Goal: Transaction & Acquisition: Obtain resource

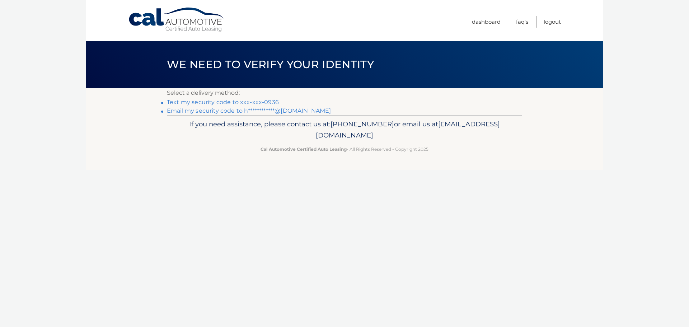
click at [269, 102] on link "Text my security code to xxx-xxx-0936" at bounding box center [223, 102] width 112 height 7
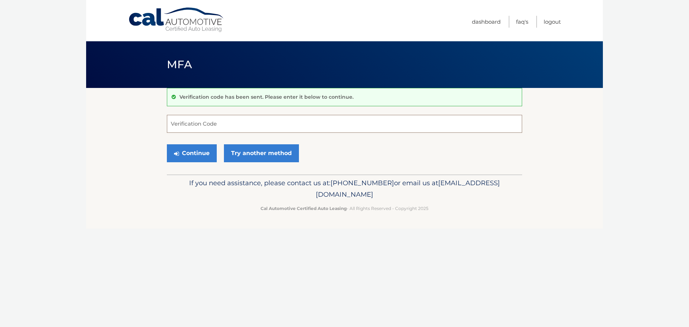
click at [202, 125] on input "Verification Code" at bounding box center [344, 124] width 355 height 18
type input "841332"
click at [206, 154] on button "Continue" at bounding box center [192, 153] width 50 height 18
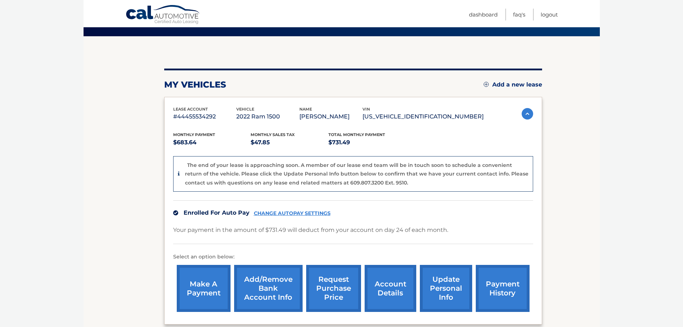
scroll to position [72, 0]
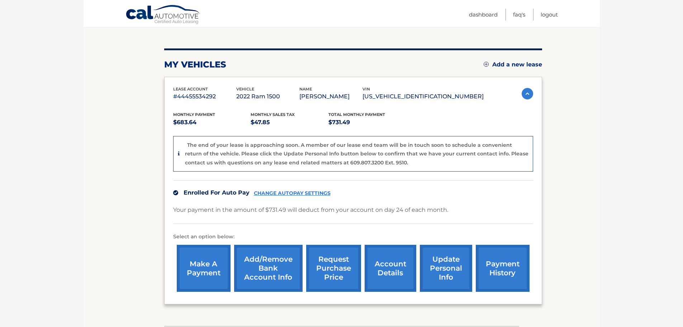
click at [392, 270] on link "account details" at bounding box center [391, 268] width 52 height 47
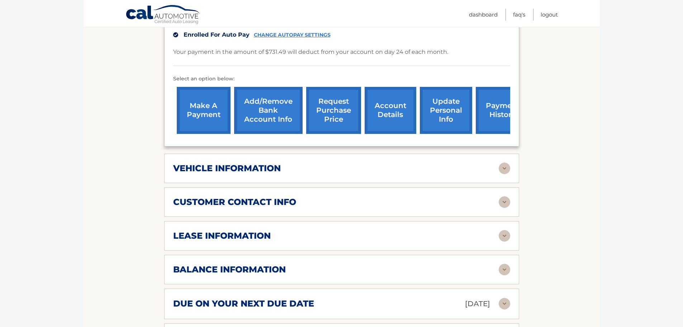
scroll to position [215, 0]
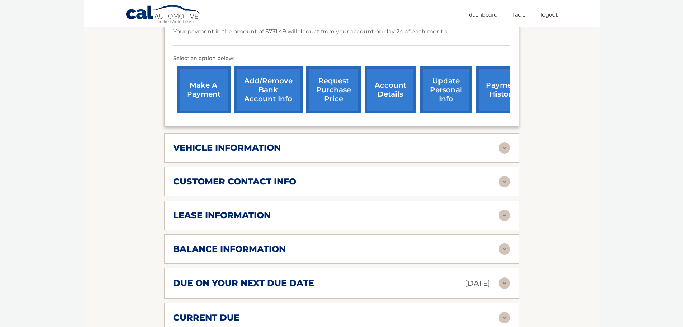
drag, startPoint x: 255, startPoint y: 216, endPoint x: 336, endPoint y: 223, distance: 81.4
click at [255, 216] on h2 "lease information" at bounding box center [222, 215] width 98 height 11
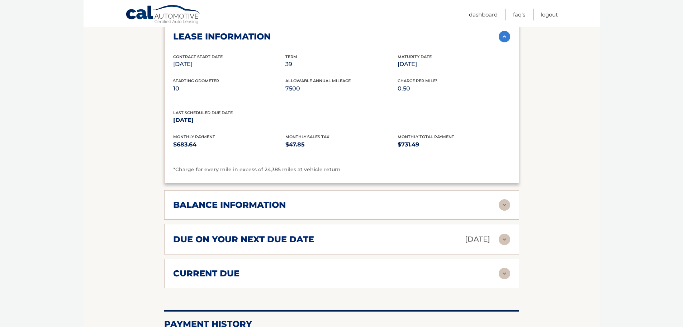
scroll to position [395, 0]
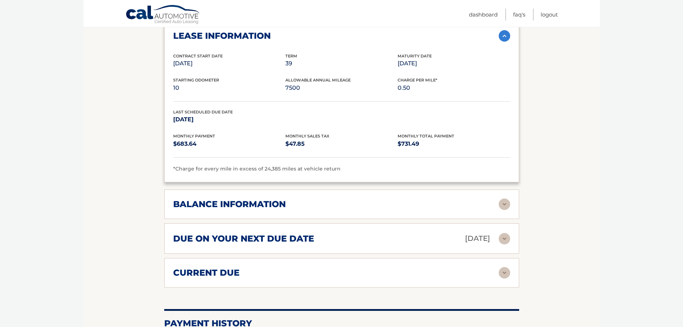
click at [504, 206] on img at bounding box center [504, 203] width 11 height 11
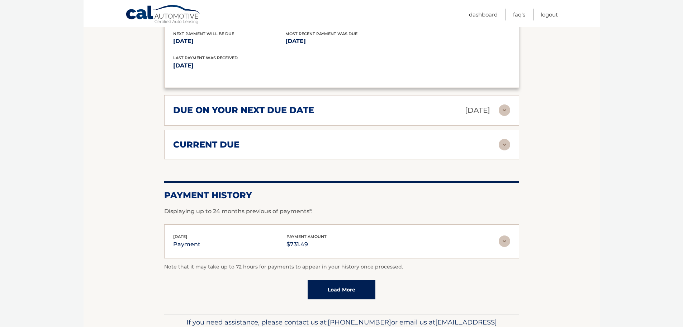
scroll to position [610, 0]
click at [503, 245] on img at bounding box center [504, 240] width 11 height 11
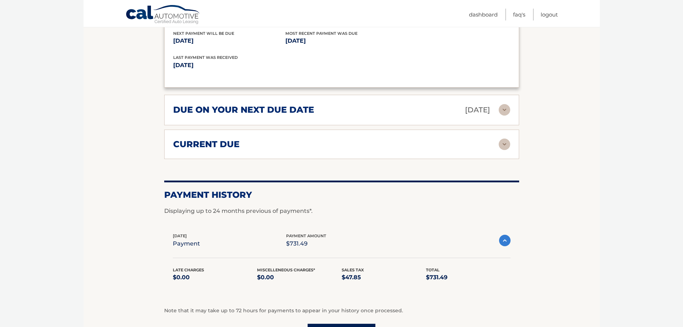
click at [503, 245] on img at bounding box center [504, 240] width 11 height 11
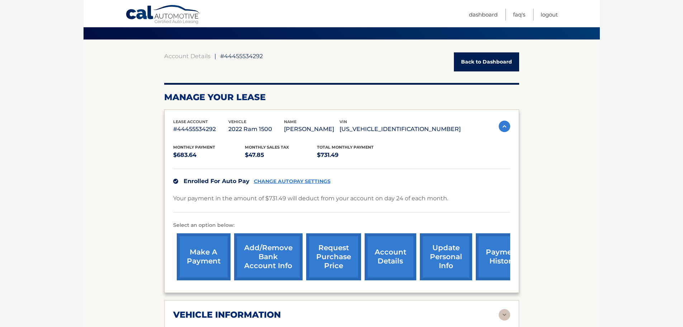
scroll to position [0, 0]
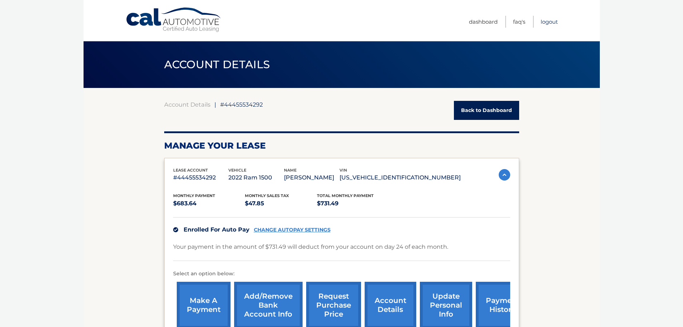
drag, startPoint x: 553, startPoint y: 20, endPoint x: 556, endPoint y: 33, distance: 13.1
click at [553, 20] on link "Logout" at bounding box center [549, 22] width 17 height 12
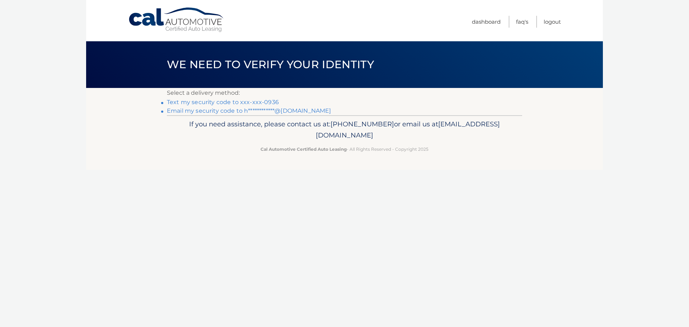
click at [266, 98] on li "Text my security code to xxx-xxx-0936" at bounding box center [344, 102] width 355 height 9
click at [270, 104] on link "Text my security code to xxx-xxx-0936" at bounding box center [223, 102] width 112 height 7
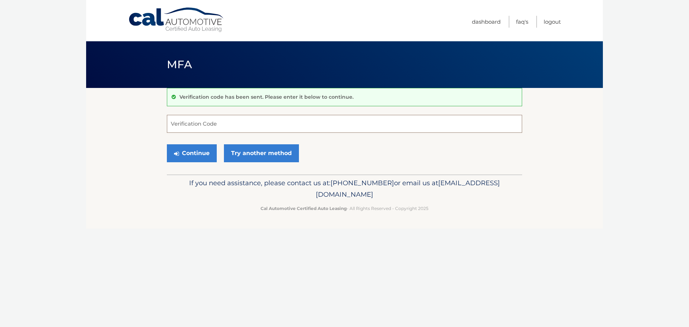
click at [255, 122] on input "Verification Code" at bounding box center [344, 124] width 355 height 18
type input "512122"
click at [211, 150] on button "Continue" at bounding box center [192, 153] width 50 height 18
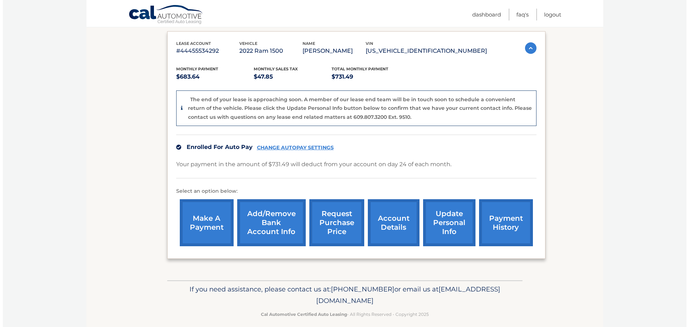
scroll to position [125, 0]
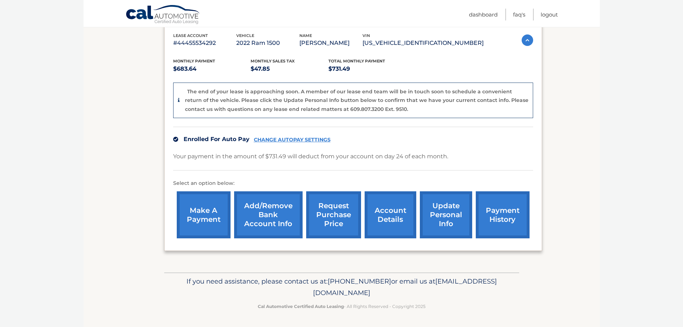
click at [334, 222] on link "request purchase price" at bounding box center [333, 214] width 55 height 47
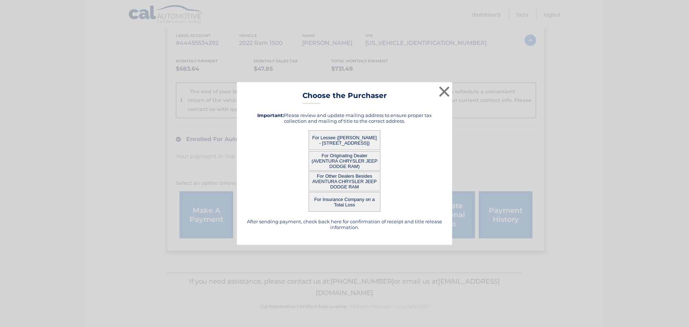
click at [342, 134] on button "For Lessee ([PERSON_NAME] - [STREET_ADDRESS])" at bounding box center [344, 140] width 72 height 20
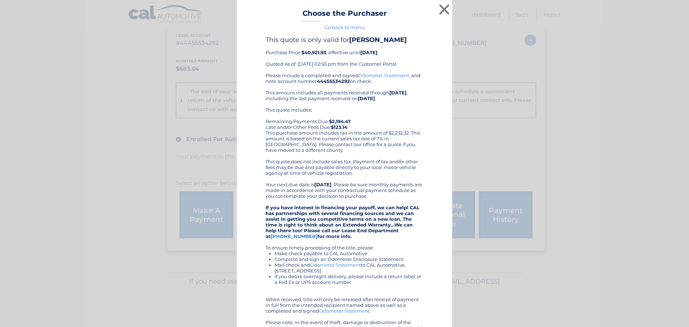
click at [346, 142] on div "This quote includes: Remaining Payments Due: $2,194.47 Late and/or Other Fees D…" at bounding box center [344, 130] width 158 height 46
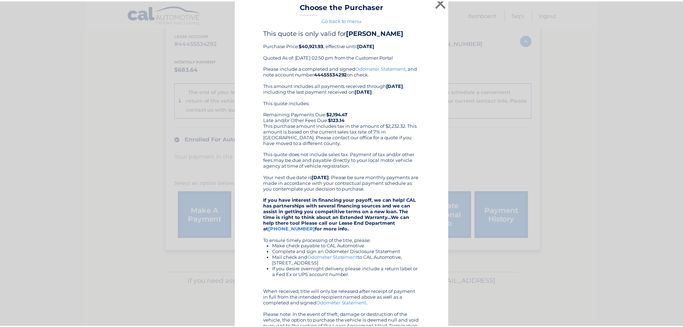
scroll to position [0, 0]
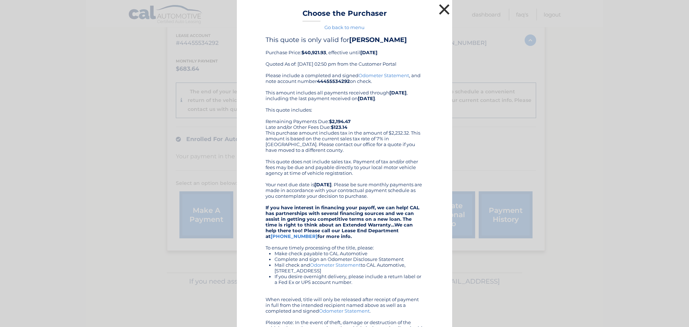
click at [442, 5] on button "×" at bounding box center [444, 9] width 14 height 14
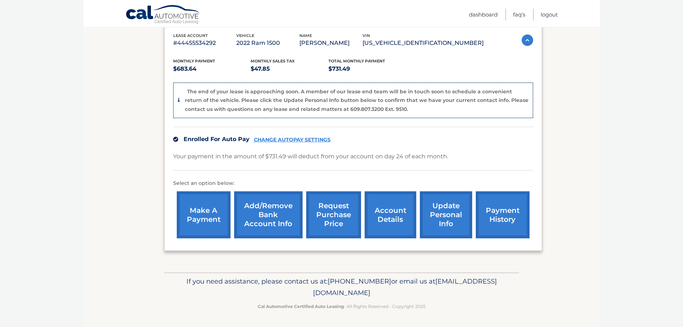
click at [397, 221] on link "account details" at bounding box center [391, 214] width 52 height 47
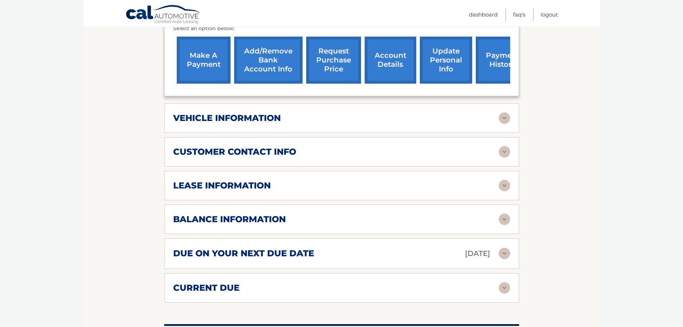
scroll to position [251, 0]
